Goal: Navigation & Orientation: Find specific page/section

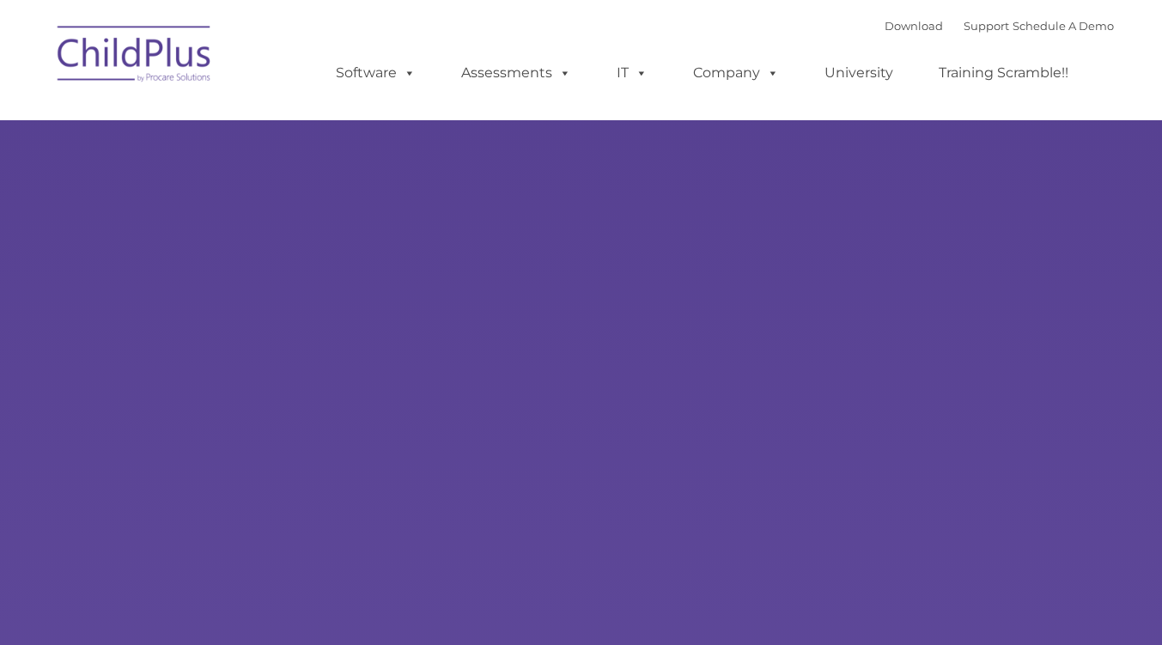
type input ""
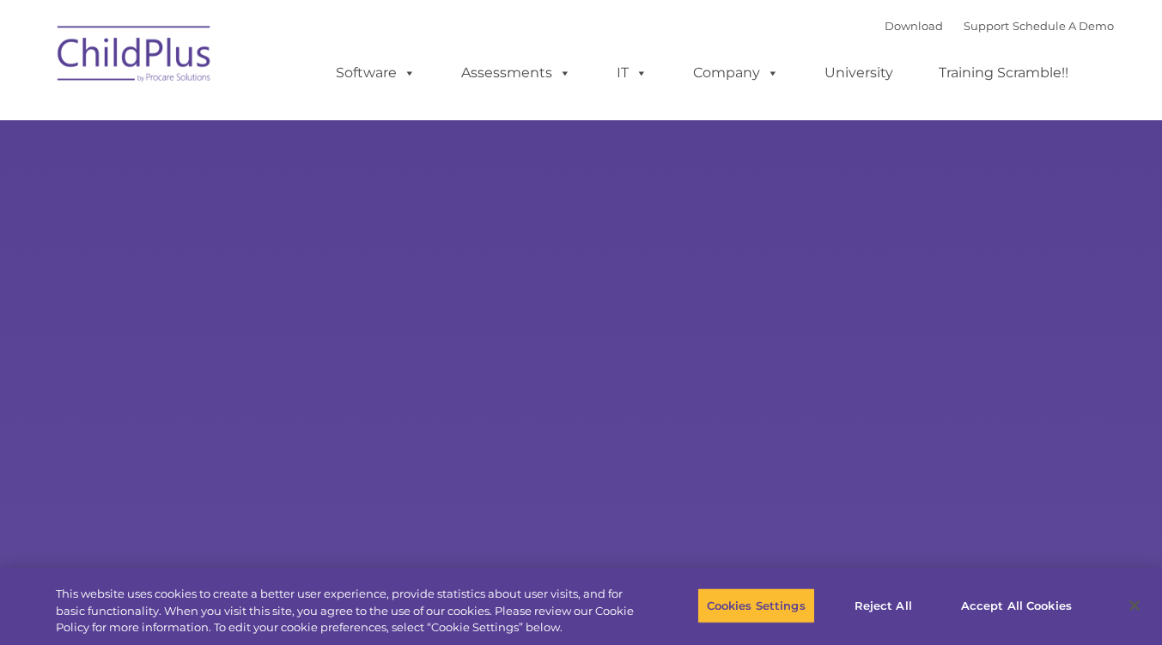
select select "MEDIUM"
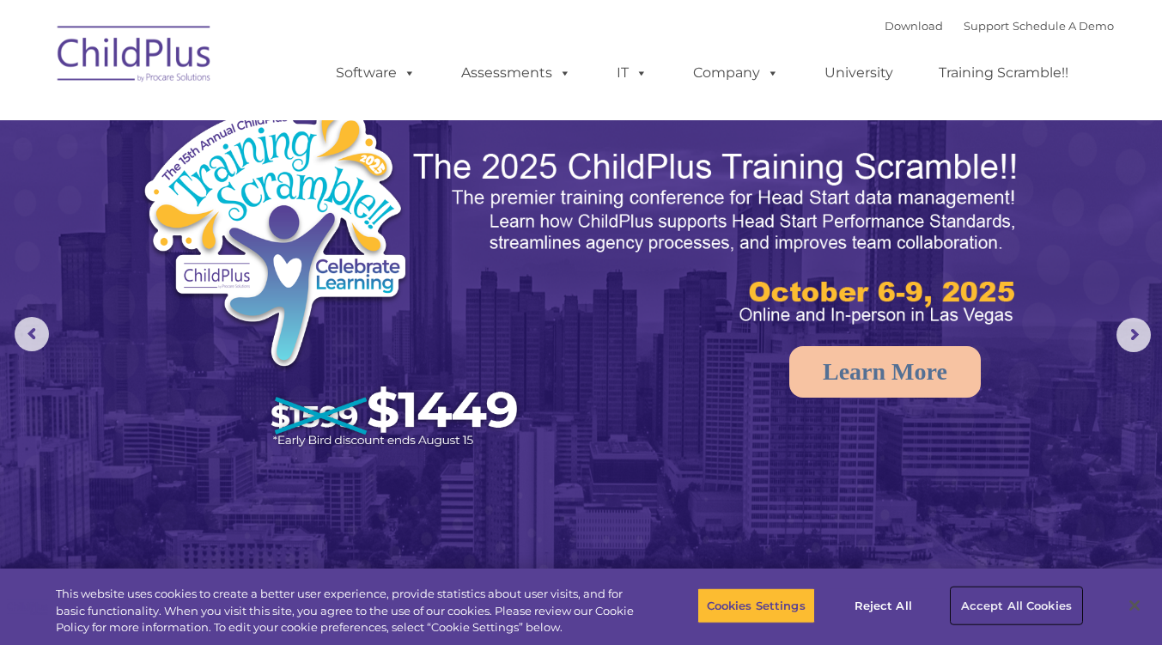
click at [977, 618] on button "Accept All Cookies" at bounding box center [1016, 605] width 130 height 36
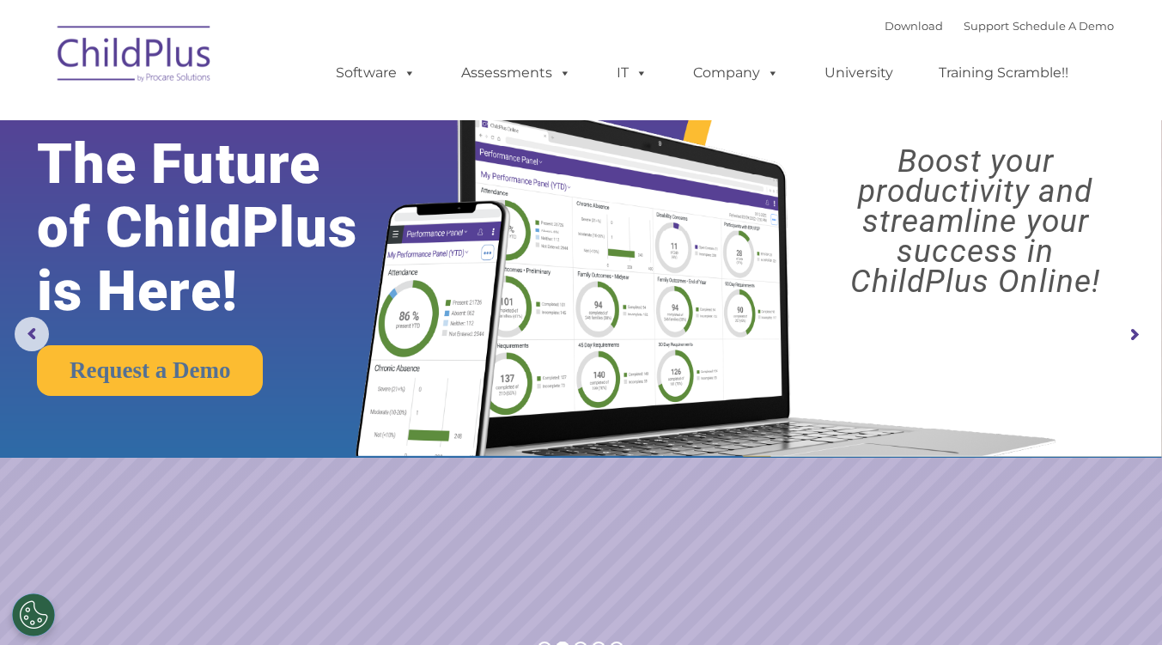
click at [171, 67] on img at bounding box center [135, 57] width 172 height 86
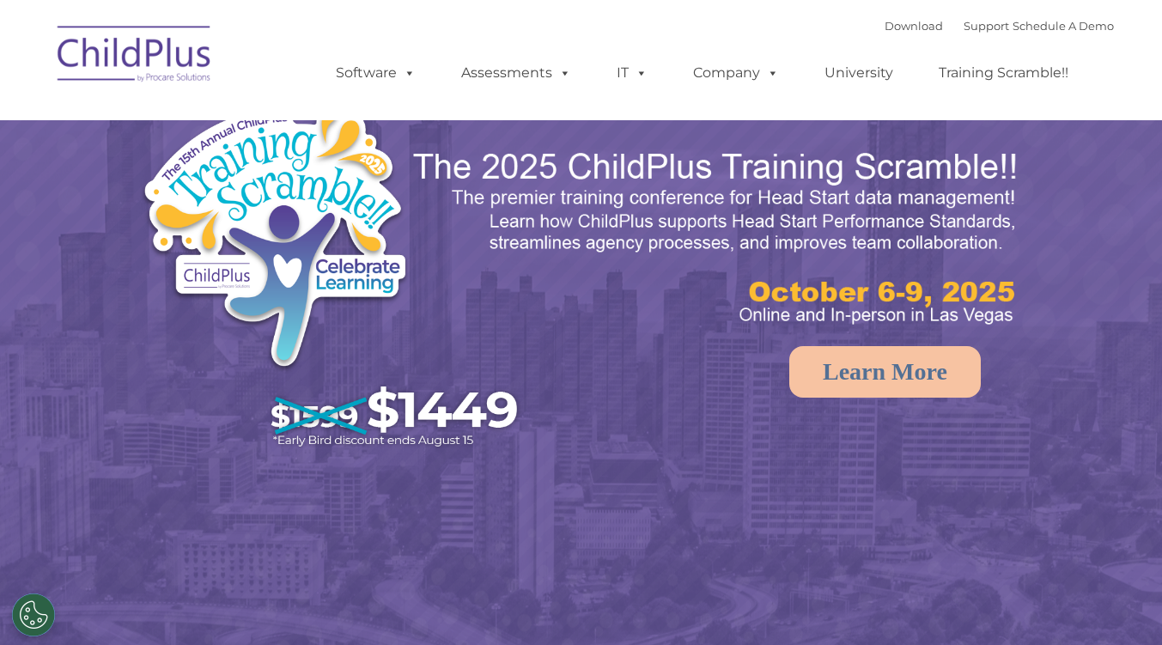
select select "MEDIUM"
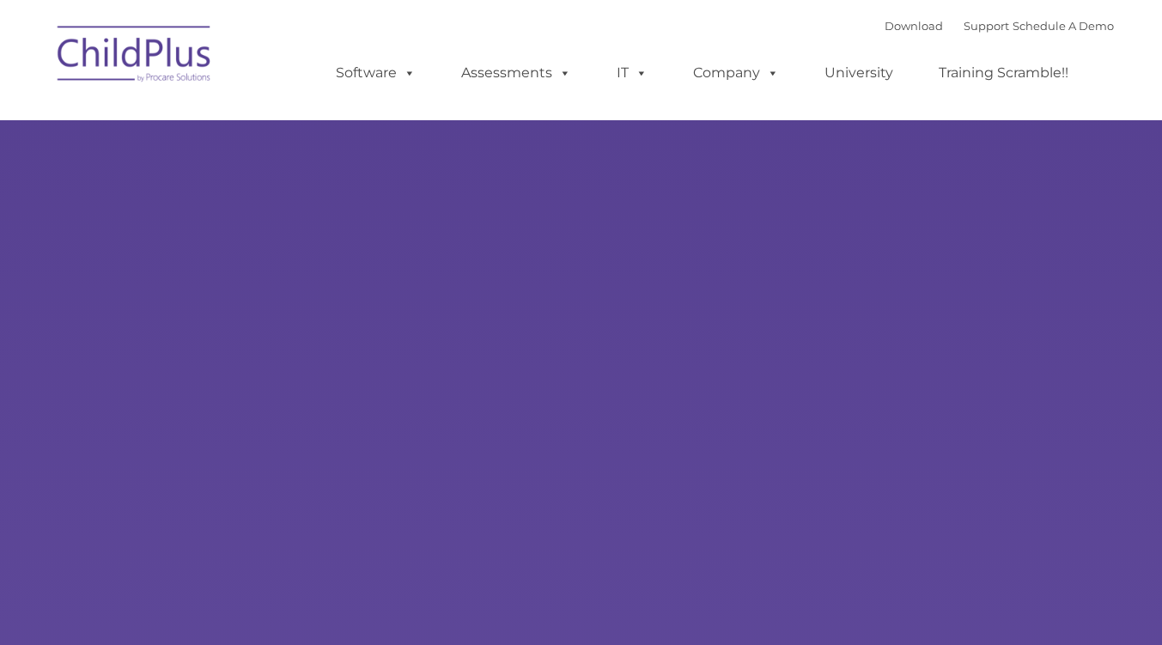
type input ""
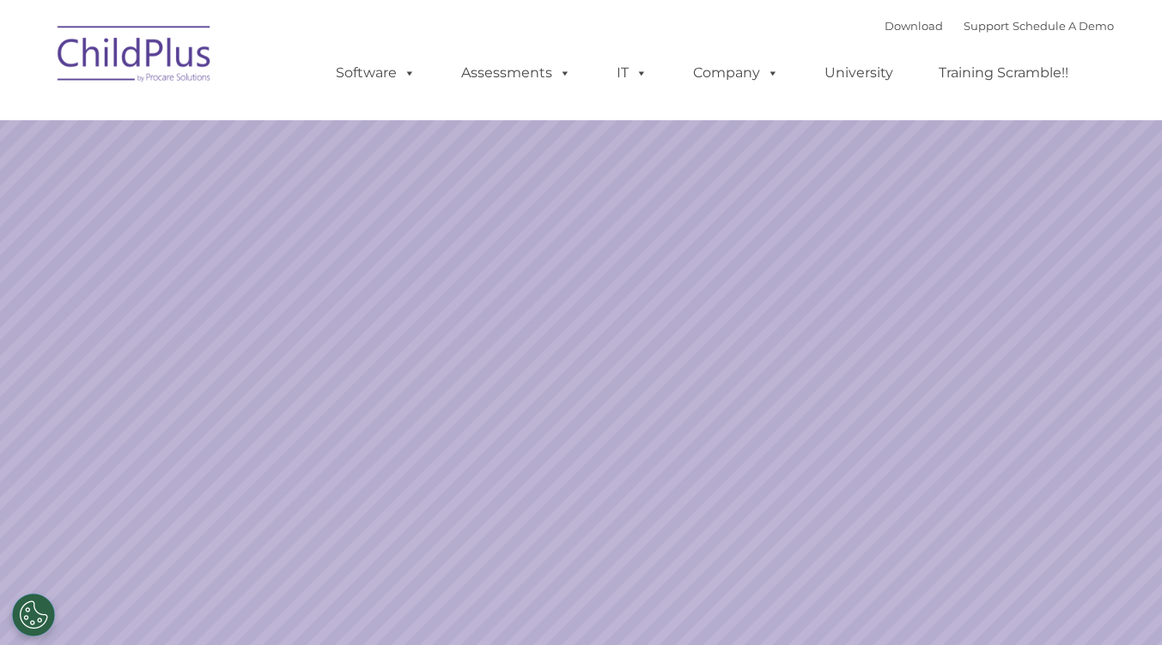
select select "MEDIUM"
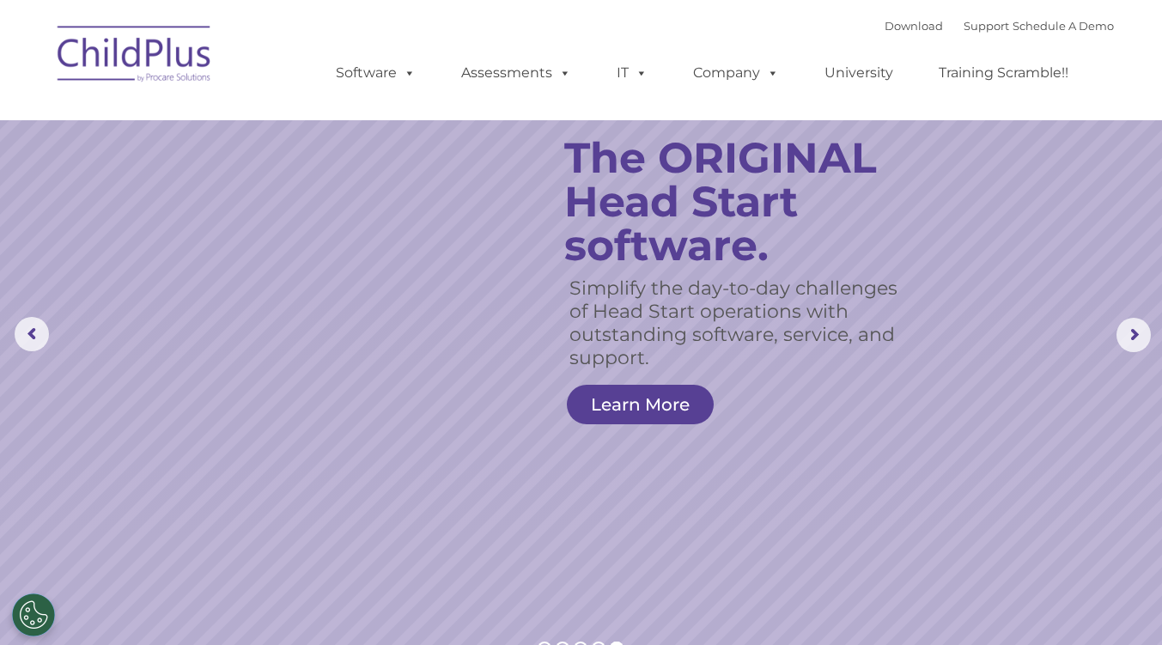
click at [331, 36] on div "Download Support | Schedule A Demo  MENU MENU Software ChildPlus: The original…" at bounding box center [707, 60] width 812 height 94
